Goal: Transaction & Acquisition: Purchase product/service

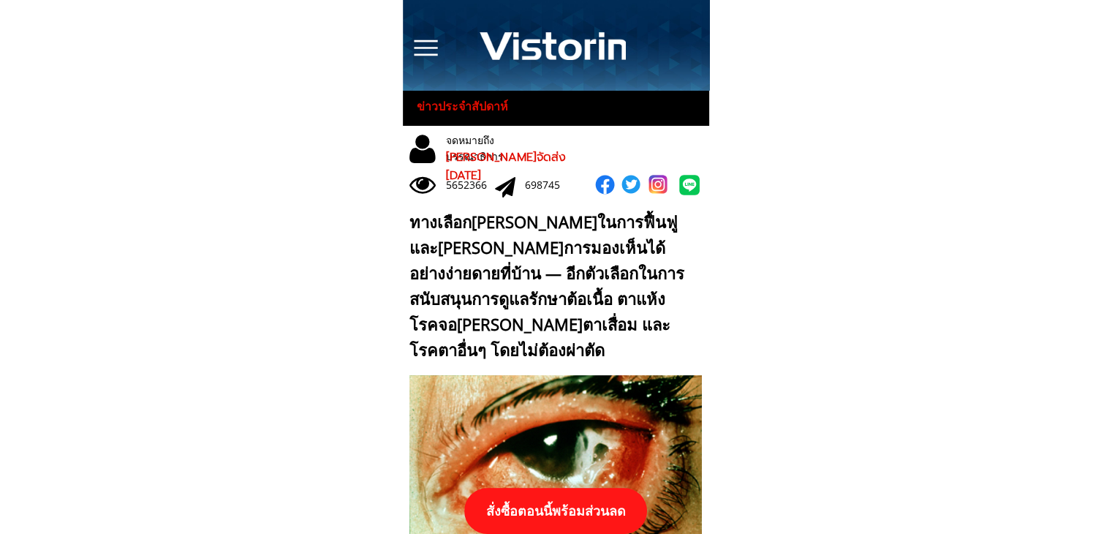
click at [596, 507] on p "สั่งซื้อตอนนี้พร้อมส่วนลด" at bounding box center [555, 511] width 183 height 46
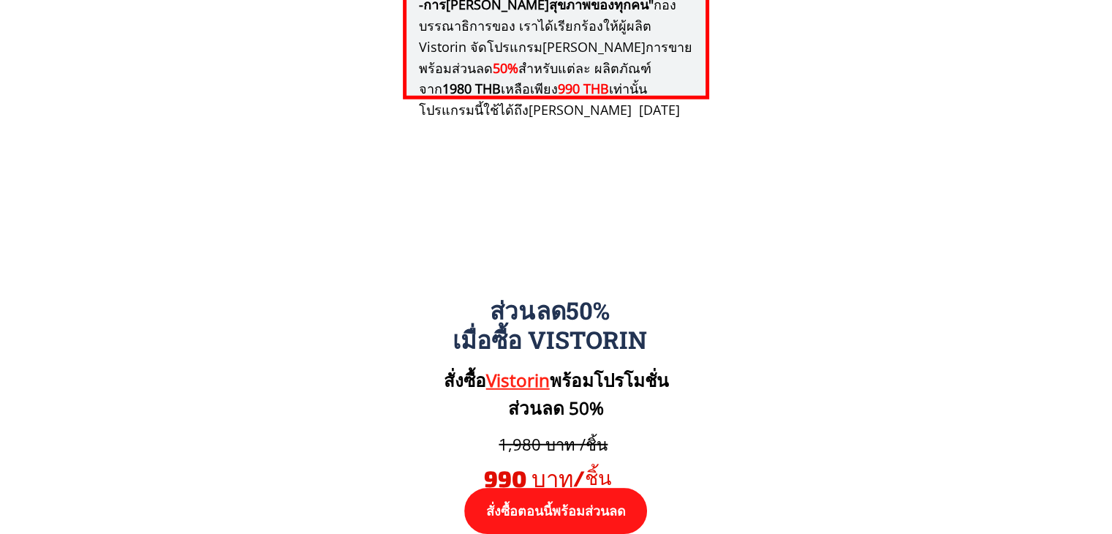
scroll to position [15179, 0]
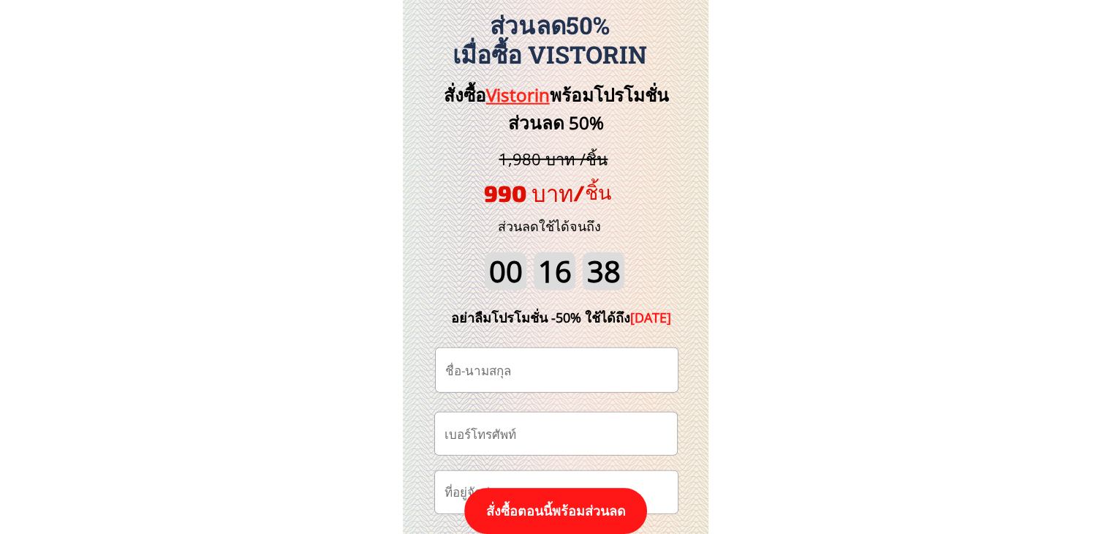
click at [566, 435] on input "tel" at bounding box center [556, 433] width 230 height 42
paste input "819174516"
click at [446, 431] on input "819174516" at bounding box center [556, 433] width 230 height 42
type input "0819174516"
click at [541, 366] on input "text" at bounding box center [556, 370] width 230 height 44
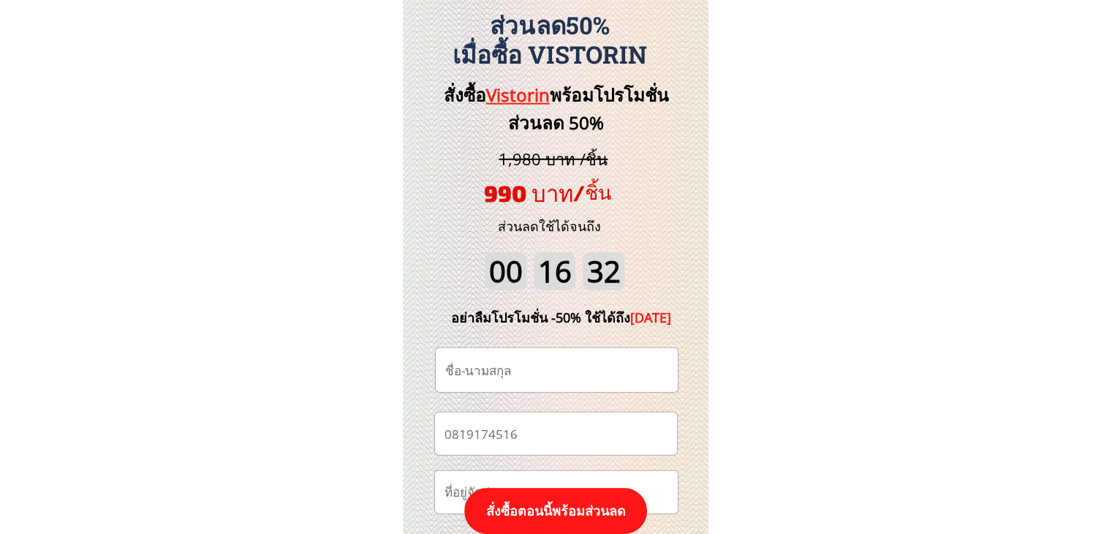
paste input "[PERSON_NAME] คนไกลบ้าน"
type input "[PERSON_NAME] คนไกลบ้าน"
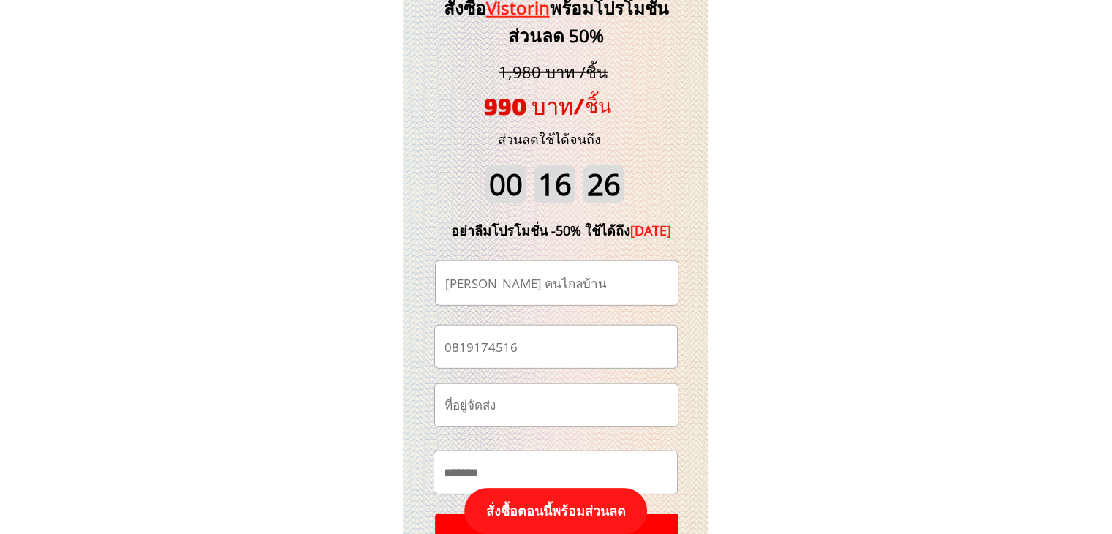
scroll to position [15398, 0]
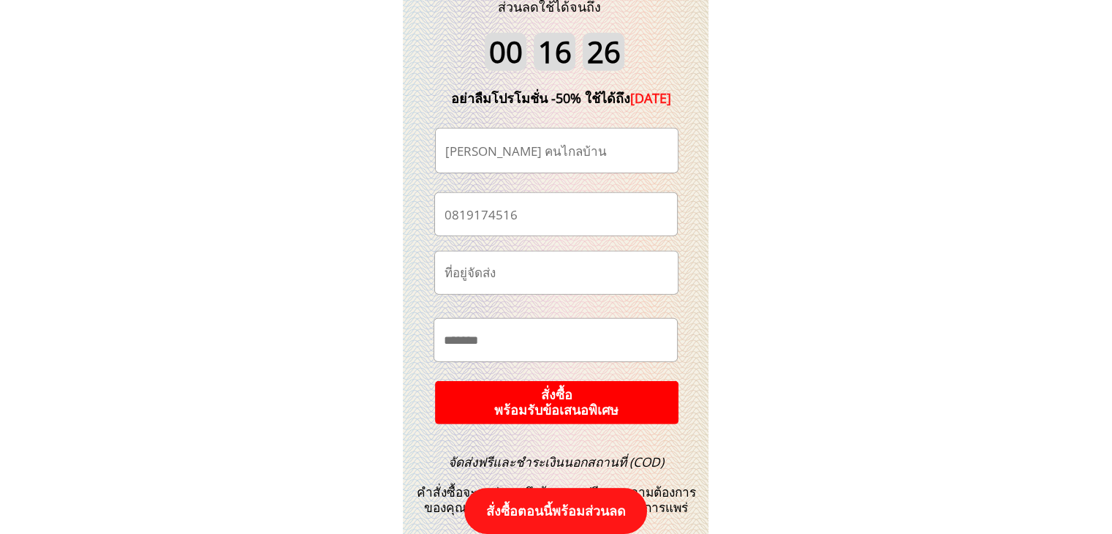
click at [567, 341] on input "text" at bounding box center [555, 340] width 231 height 42
paste input "**********"
type input "**********"
click at [591, 407] on p "สั่งซื้อ พร้อมรับข้อเสนอพิเศษ" at bounding box center [556, 401] width 244 height 43
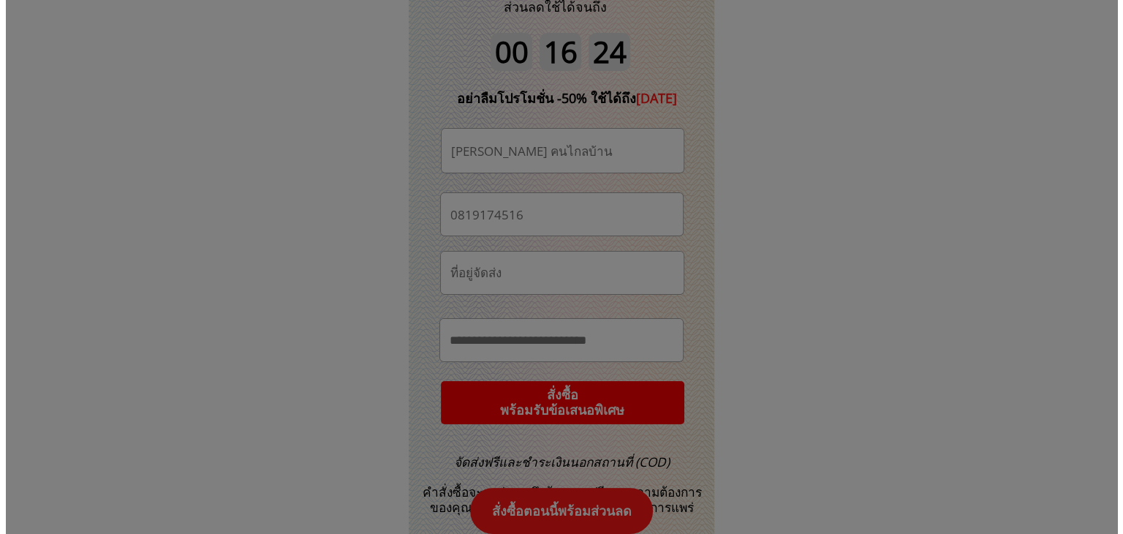
scroll to position [0, 0]
